Goal: Transaction & Acquisition: Purchase product/service

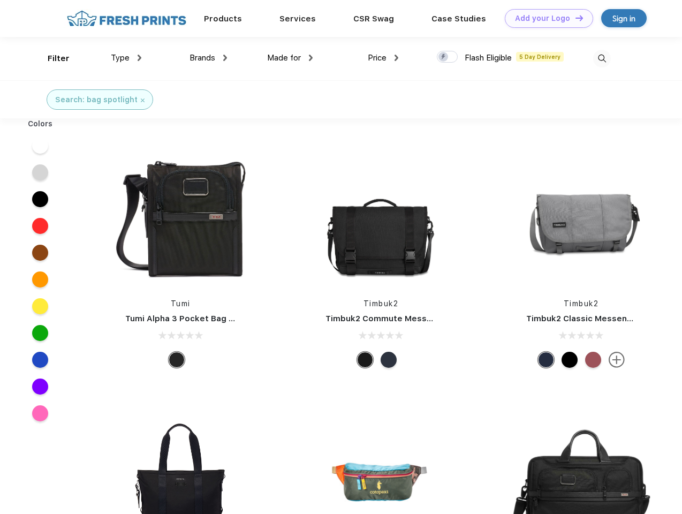
click at [545, 18] on link "Add your Logo Design Tool" at bounding box center [549, 18] width 88 height 19
click at [0, 0] on div "Design Tool" at bounding box center [0, 0] width 0 height 0
click at [574, 18] on link "Add your Logo Design Tool" at bounding box center [549, 18] width 88 height 19
click at [51, 58] on div "Filter" at bounding box center [59, 58] width 22 height 12
click at [126, 58] on span "Type" at bounding box center [120, 58] width 19 height 10
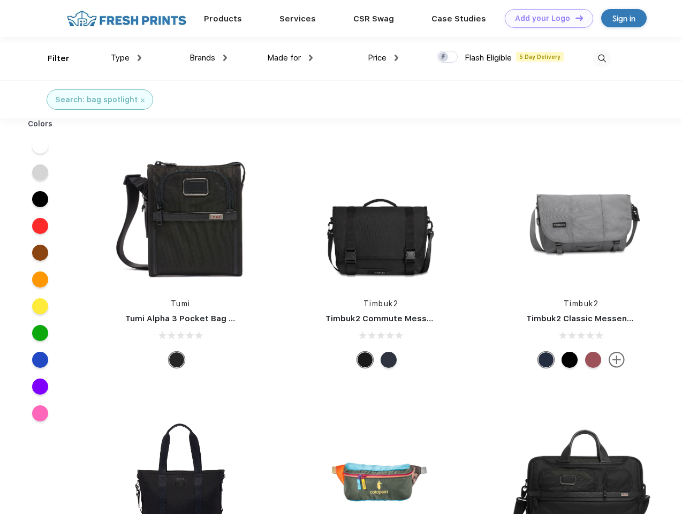
click at [208, 58] on span "Brands" at bounding box center [202, 58] width 26 height 10
click at [290, 58] on span "Made for" at bounding box center [284, 58] width 34 height 10
click at [383, 58] on span "Price" at bounding box center [377, 58] width 19 height 10
click at [447, 57] on div at bounding box center [447, 57] width 21 height 12
click at [444, 57] on input "checkbox" at bounding box center [440, 53] width 7 height 7
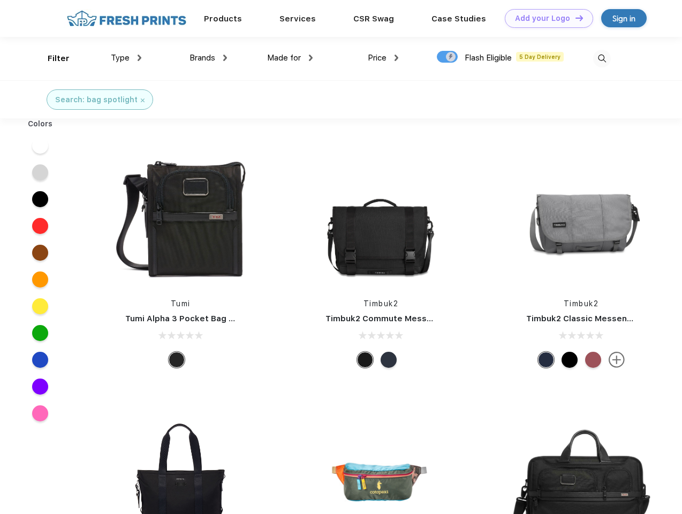
click at [602, 58] on img at bounding box center [602, 59] width 18 height 18
